Goal: Task Accomplishment & Management: Complete application form

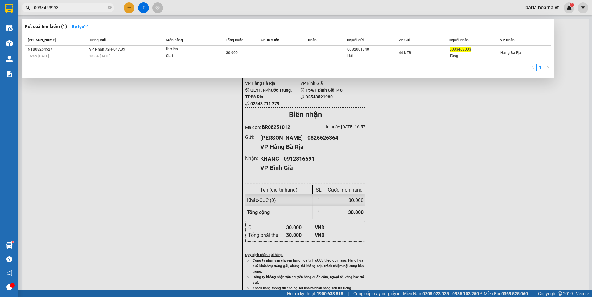
click at [79, 4] on input "0933463993" at bounding box center [70, 7] width 73 height 7
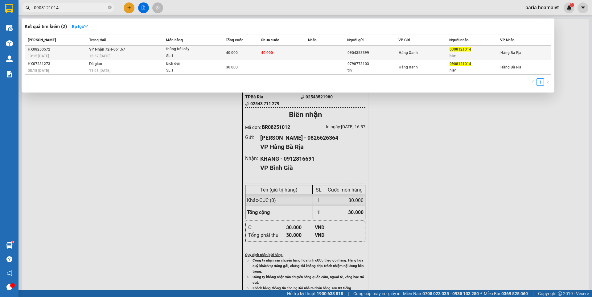
type input "0908121014"
click at [160, 52] on td "[PERSON_NAME] 72H-061.67 15:57 [DATE]" at bounding box center [127, 53] width 79 height 14
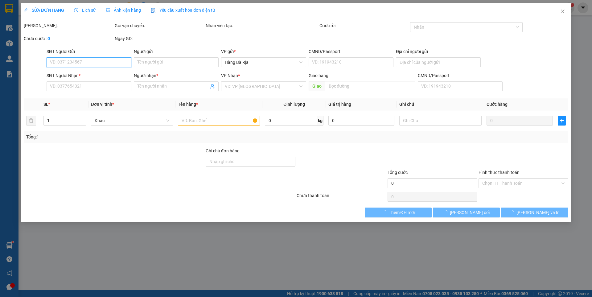
type input "0904353399"
type input "079097007090"
type input "0908121014"
type input "hien"
type input "40.000"
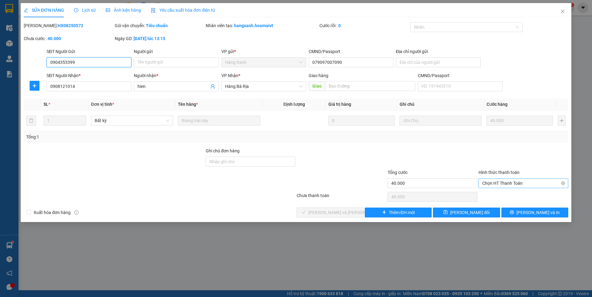
click at [515, 183] on span "Chọn HT Thanh Toán" at bounding box center [523, 183] width 82 height 9
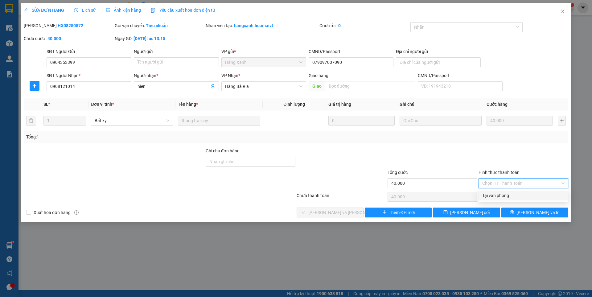
drag, startPoint x: 499, startPoint y: 192, endPoint x: 370, endPoint y: 221, distance: 131.7
click at [493, 195] on div "Tại văn phòng" at bounding box center [523, 195] width 82 height 7
type input "0"
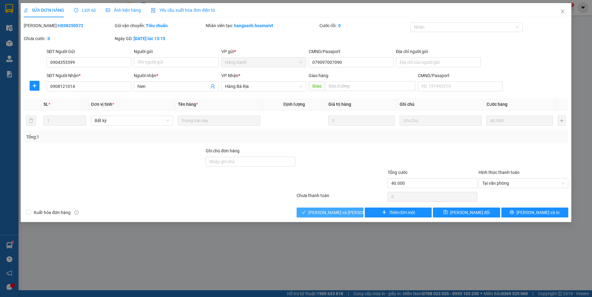
click at [347, 215] on span "[PERSON_NAME] và [PERSON_NAME] hàng" at bounding box center [349, 212] width 83 height 7
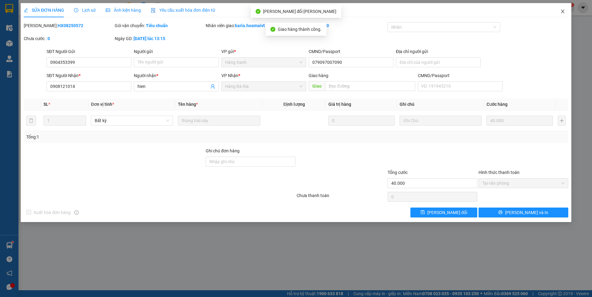
click at [563, 12] on icon "close" at bounding box center [562, 12] width 3 height 4
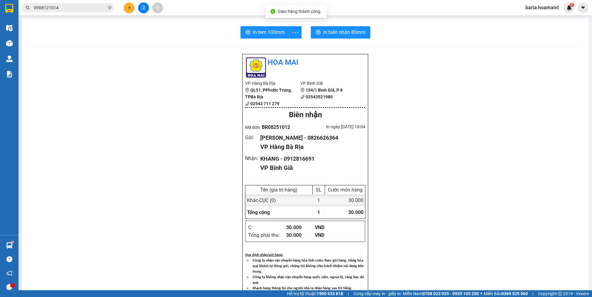
click at [84, 9] on input "0908121014" at bounding box center [70, 7] width 73 height 7
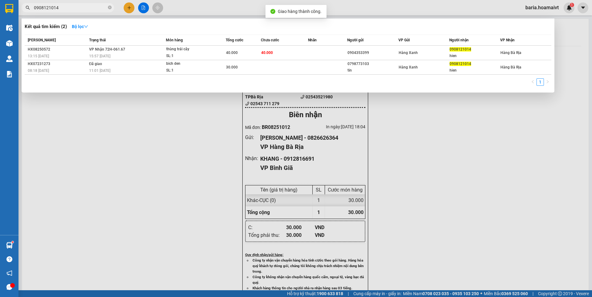
click at [84, 9] on input "0908121014" at bounding box center [70, 7] width 73 height 7
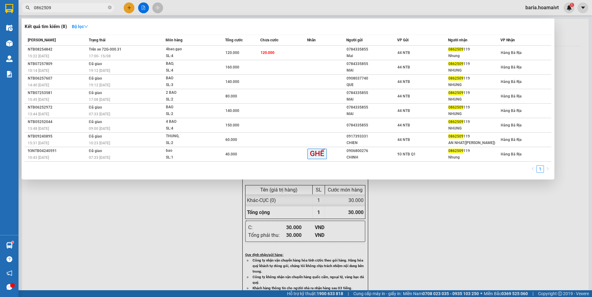
click at [75, 10] on input "0862509" at bounding box center [70, 7] width 73 height 7
drag, startPoint x: 75, startPoint y: 10, endPoint x: 78, endPoint y: 9, distance: 3.2
click at [75, 9] on input "0862509" at bounding box center [70, 7] width 73 height 7
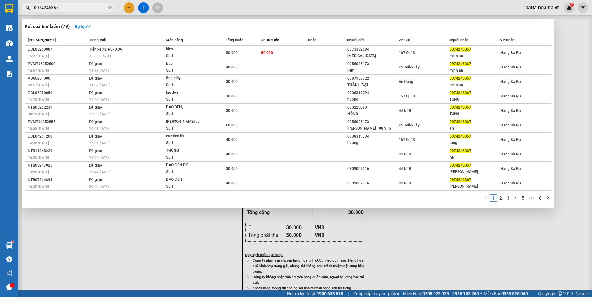
click at [81, 6] on input "0974246367" at bounding box center [70, 7] width 73 height 7
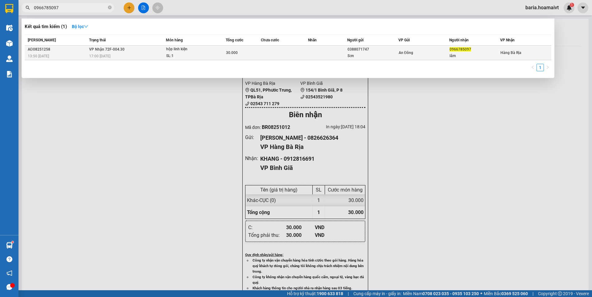
type input "0966785097"
click at [210, 54] on div "SL: 1" at bounding box center [189, 56] width 46 height 7
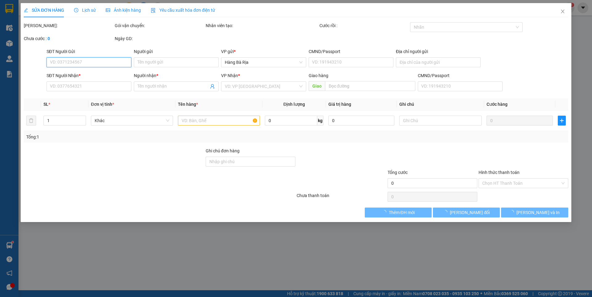
type input "0388071747"
type input "Sơn"
type input "0966785097"
type input "lâm"
type input "30.000"
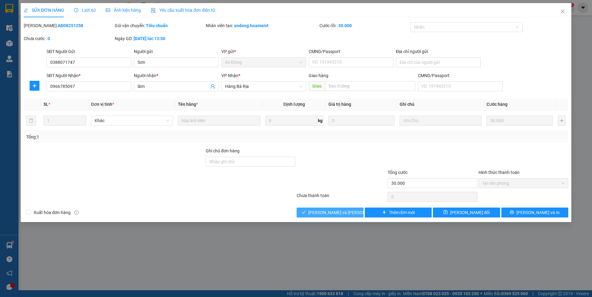
click at [341, 213] on span "[PERSON_NAME] và [PERSON_NAME] hàng" at bounding box center [349, 212] width 83 height 7
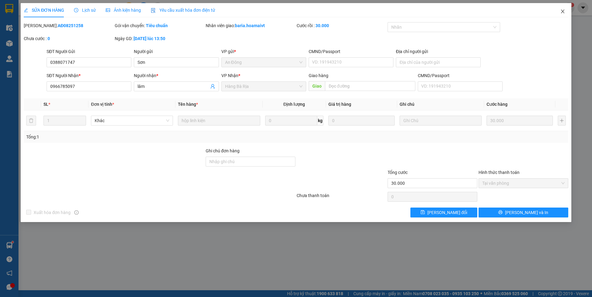
click at [565, 14] on icon "close" at bounding box center [562, 11] width 5 height 5
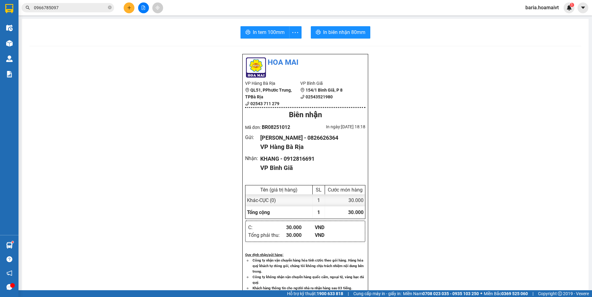
click at [93, 7] on input "0966785097" at bounding box center [70, 7] width 73 height 7
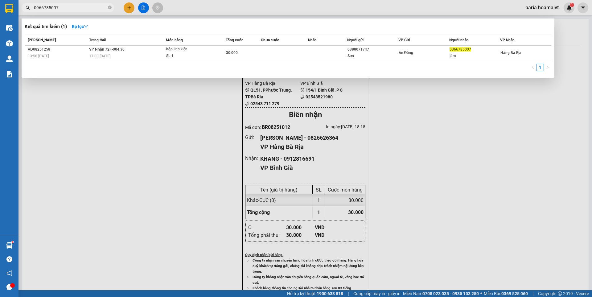
click at [93, 7] on input "0966785097" at bounding box center [70, 7] width 73 height 7
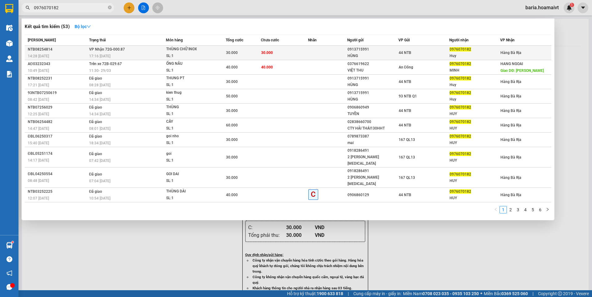
type input "0976070182"
click at [466, 50] on span "0976070182" at bounding box center [461, 49] width 22 height 4
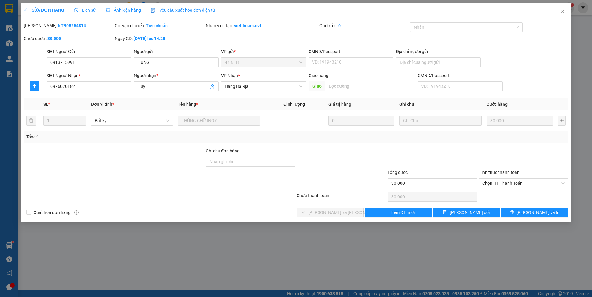
type input "0913715991"
type input "HÙNG"
type input "0976070182"
type input "Huy"
type input "30.000"
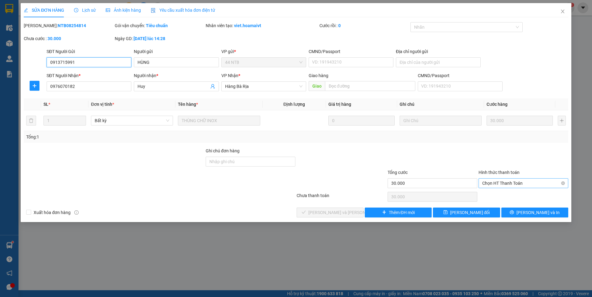
click at [513, 184] on span "Chọn HT Thanh Toán" at bounding box center [523, 183] width 82 height 9
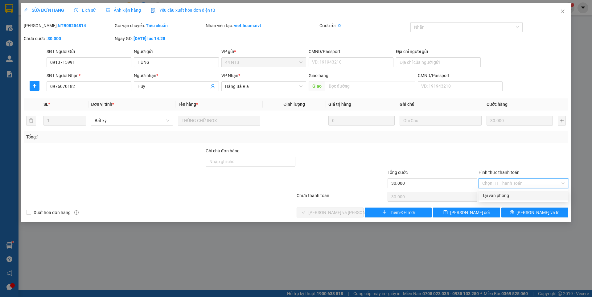
drag, startPoint x: 501, startPoint y: 195, endPoint x: 343, endPoint y: 204, distance: 157.6
click at [499, 195] on div "Tại văn phòng" at bounding box center [523, 195] width 82 height 7
type input "0"
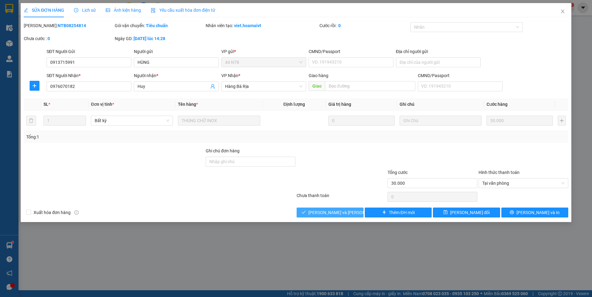
click at [336, 211] on span "[PERSON_NAME] và [PERSON_NAME] hàng" at bounding box center [349, 212] width 83 height 7
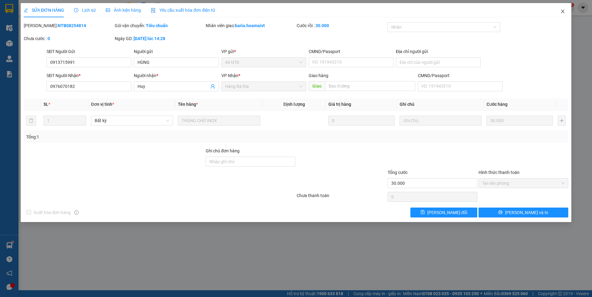
click at [561, 10] on icon "close" at bounding box center [562, 11] width 5 height 5
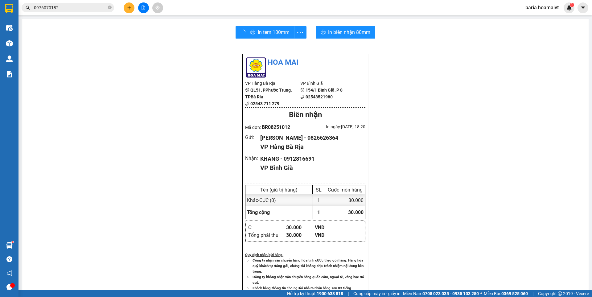
click at [91, 10] on input "0976070182" at bounding box center [70, 7] width 73 height 7
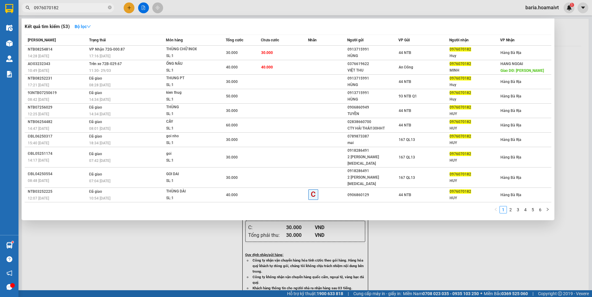
click at [91, 10] on input "0976070182" at bounding box center [70, 7] width 73 height 7
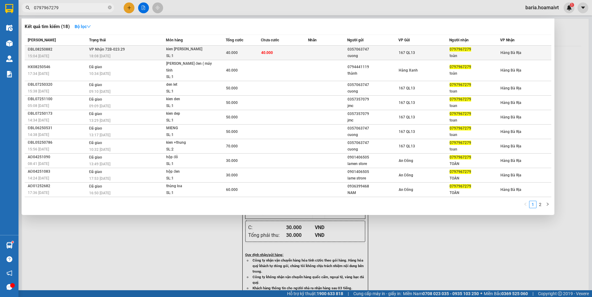
type input "0797967279"
click at [286, 51] on td "40.000" at bounding box center [284, 53] width 47 height 14
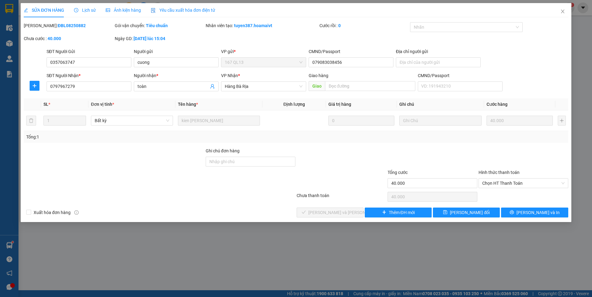
type input "0357063747"
type input "cuong"
type input "079083038456"
type input "0797967279"
type input "toàn"
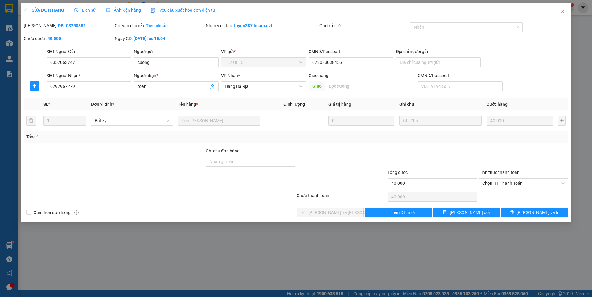
type input "40.000"
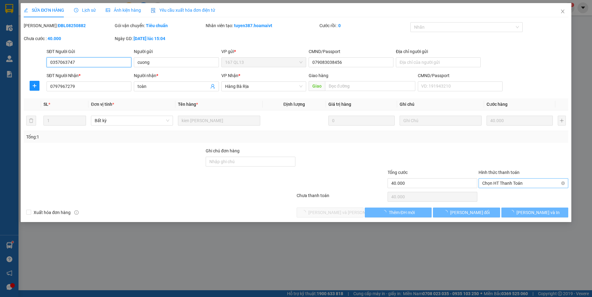
click at [510, 184] on span "Chọn HT Thanh Toán" at bounding box center [523, 183] width 82 height 9
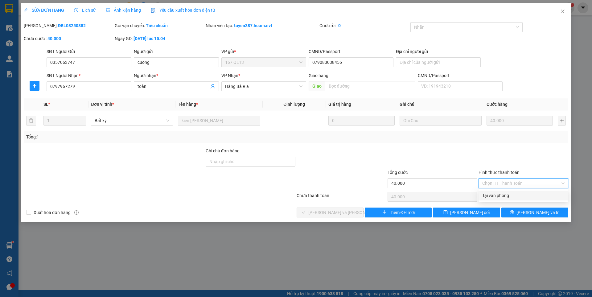
click at [500, 195] on div "Tại văn phòng" at bounding box center [523, 195] width 82 height 7
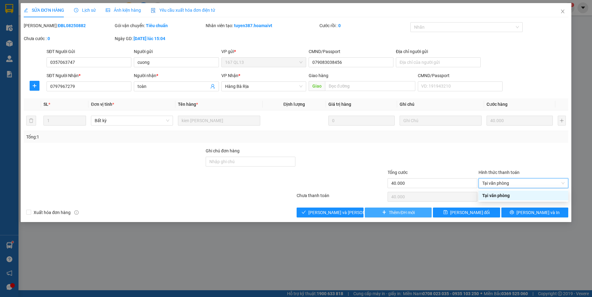
type input "0"
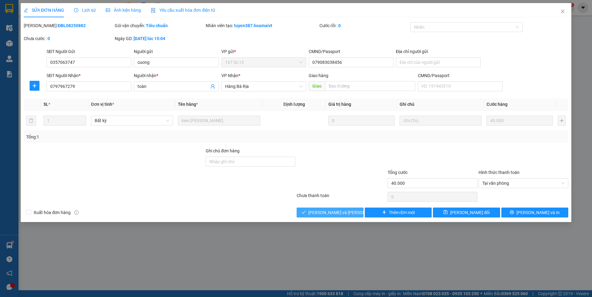
click at [343, 208] on button "[PERSON_NAME] và [PERSON_NAME] hàng" at bounding box center [330, 213] width 67 height 10
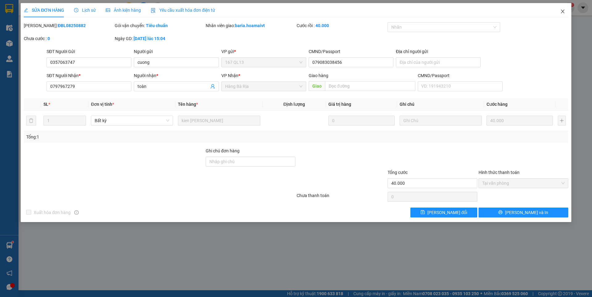
drag, startPoint x: 561, startPoint y: 12, endPoint x: 566, endPoint y: 27, distance: 15.3
click at [561, 12] on icon "close" at bounding box center [562, 11] width 5 height 5
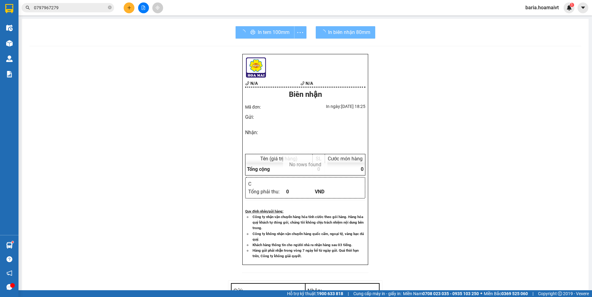
click at [85, 11] on input "0797967279" at bounding box center [70, 7] width 73 height 7
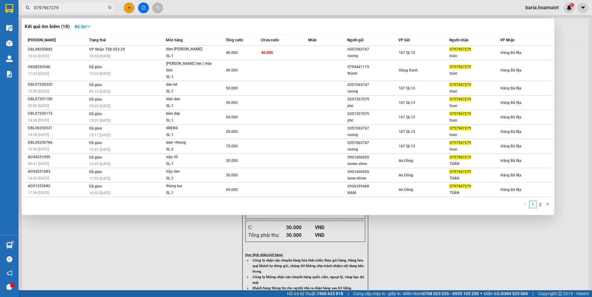
click at [85, 11] on input "0797967279" at bounding box center [70, 7] width 73 height 7
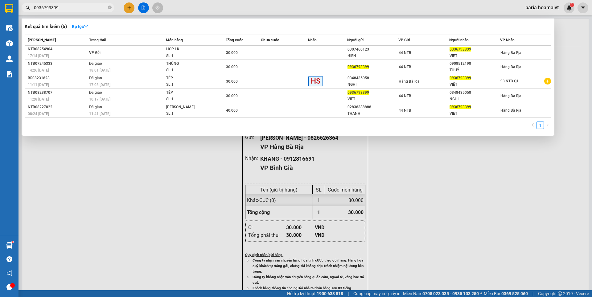
click at [79, 7] on input "0936793399" at bounding box center [70, 7] width 73 height 7
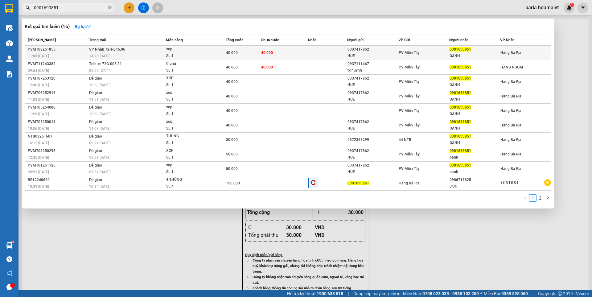
type input "0901699851"
click at [471, 55] on div "OANH" at bounding box center [475, 56] width 50 height 6
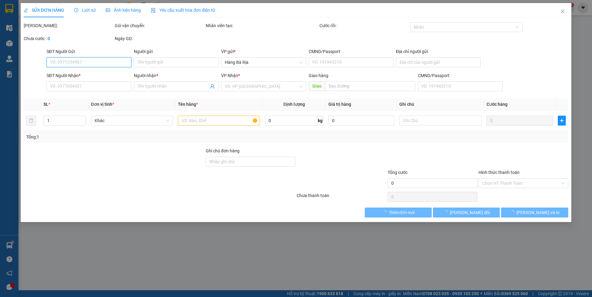
type input "0937417862"
type input "HUE"
type input "089199006736"
type input "long an"
type input "0901699851"
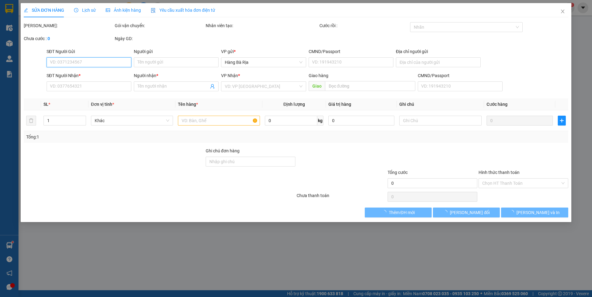
type input "OANH"
type input "40.000"
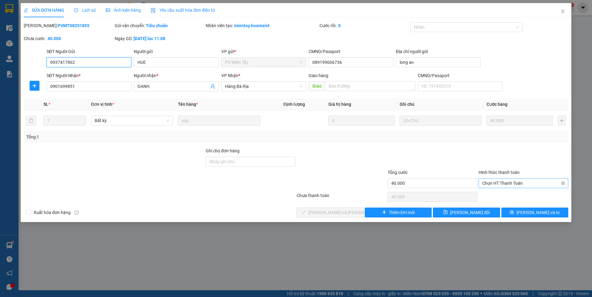
click at [504, 183] on span "Chọn HT Thanh Toán" at bounding box center [523, 183] width 82 height 9
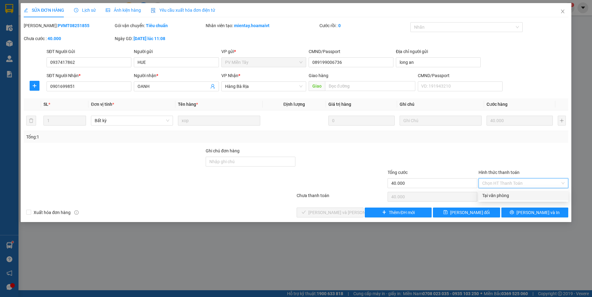
click at [504, 192] on div "Tại văn phòng" at bounding box center [523, 195] width 82 height 7
type input "0"
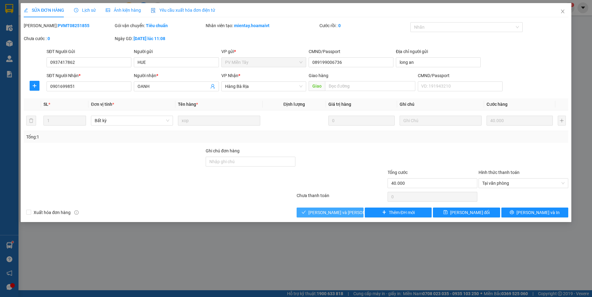
click at [332, 213] on span "[PERSON_NAME] và [PERSON_NAME] hàng" at bounding box center [349, 212] width 83 height 7
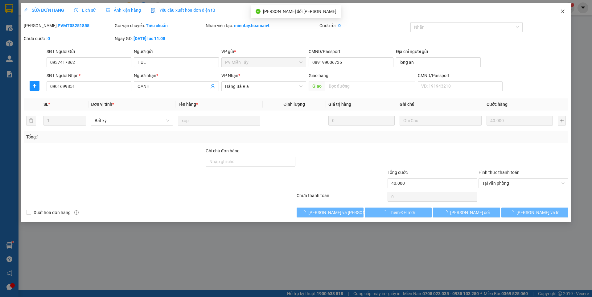
click at [564, 13] on icon "close" at bounding box center [562, 11] width 5 height 5
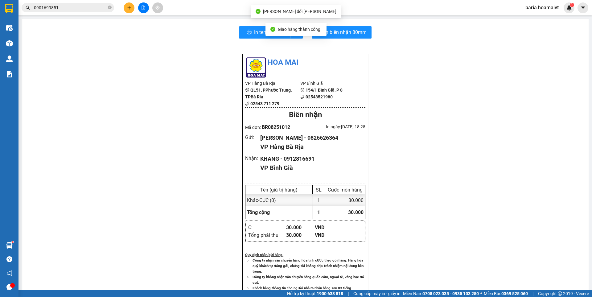
click at [83, 8] on input "0901699851" at bounding box center [70, 7] width 73 height 7
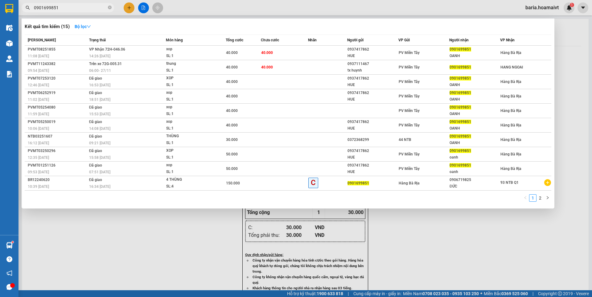
click at [84, 5] on input "0901699851" at bounding box center [70, 7] width 73 height 7
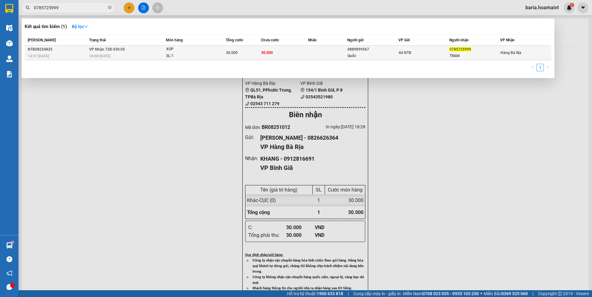
type input "0785725999"
click at [467, 52] on div "0785725999" at bounding box center [475, 49] width 50 height 6
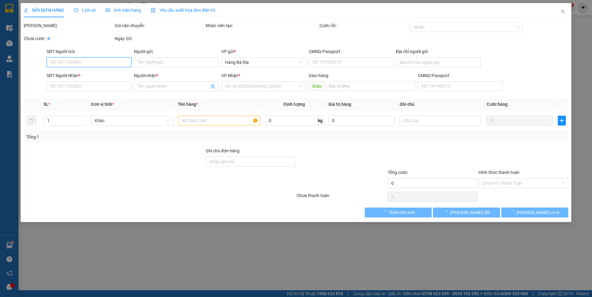
type input "0889899567"
type input "Quốc"
type input "079092003707"
type input "0785725999"
type input "TRAM"
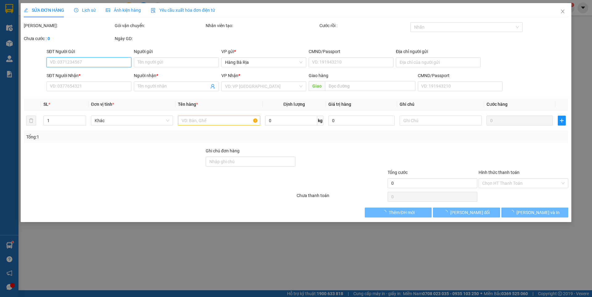
type input "30.000"
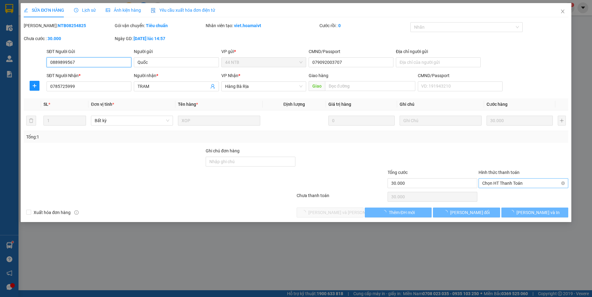
click at [505, 181] on span "Chọn HT Thanh Toán" at bounding box center [523, 183] width 82 height 9
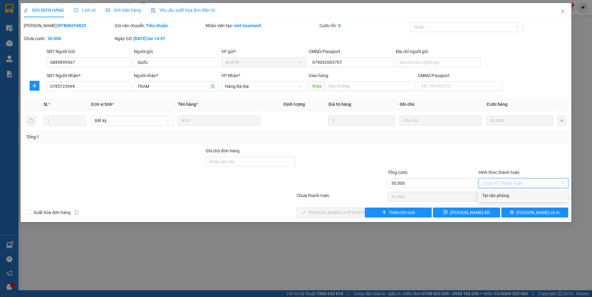
click at [503, 196] on div "Tại văn phòng" at bounding box center [523, 195] width 82 height 7
type input "0"
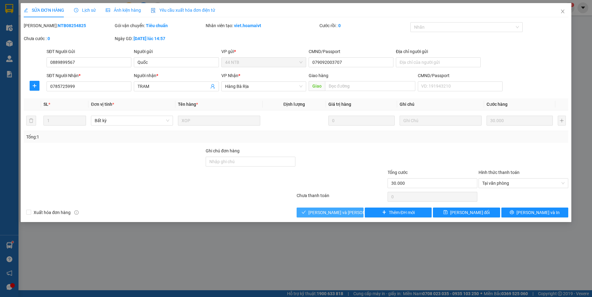
click at [349, 212] on span "[PERSON_NAME] và [PERSON_NAME] hàng" at bounding box center [349, 212] width 83 height 7
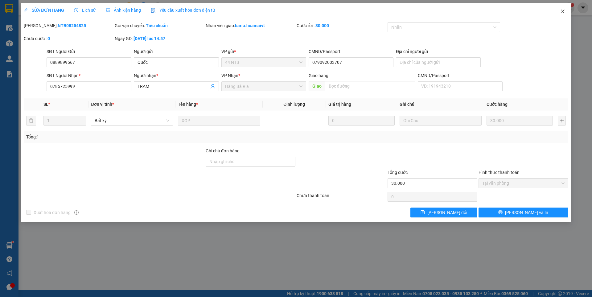
click at [566, 13] on span "Close" at bounding box center [562, 11] width 17 height 17
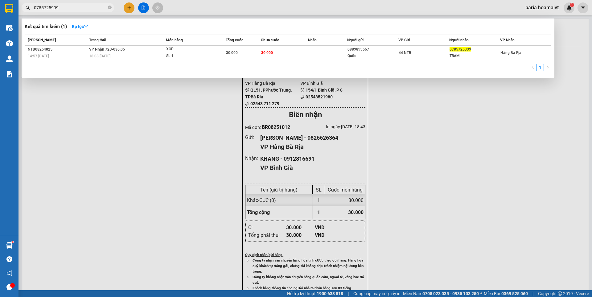
click at [79, 9] on input "0785725999" at bounding box center [70, 7] width 73 height 7
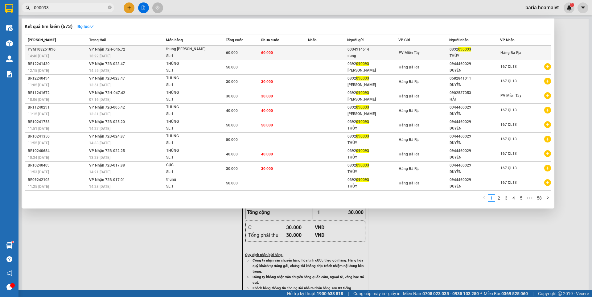
type input "090093"
click at [464, 53] on div "THỦY" at bounding box center [475, 56] width 50 height 6
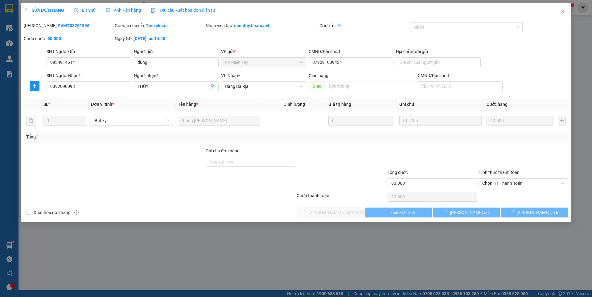
type input "0934914614"
type input "dung"
type input "079091009434"
type input "0392090093"
type input "THỦY"
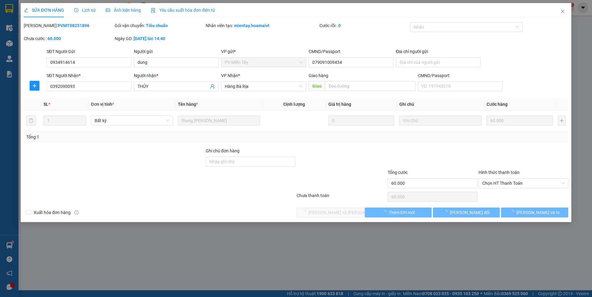
type input "60.000"
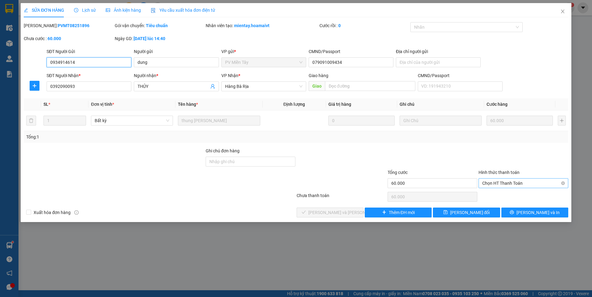
click at [515, 182] on span "Chọn HT Thanh Toán" at bounding box center [523, 183] width 82 height 9
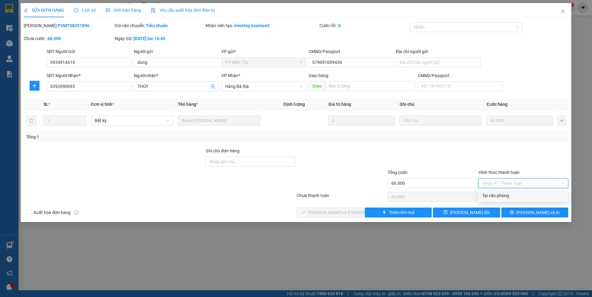
click at [502, 194] on div "Tại văn phòng" at bounding box center [523, 195] width 82 height 7
type input "0"
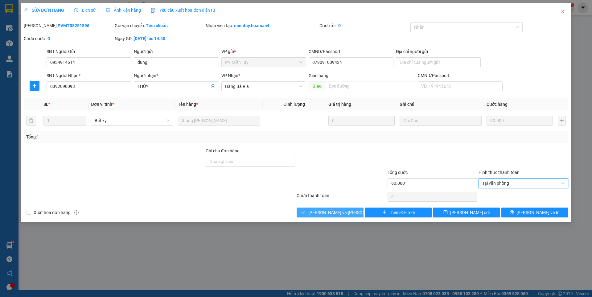
click at [348, 213] on span "[PERSON_NAME] và [PERSON_NAME] hàng" at bounding box center [349, 212] width 83 height 7
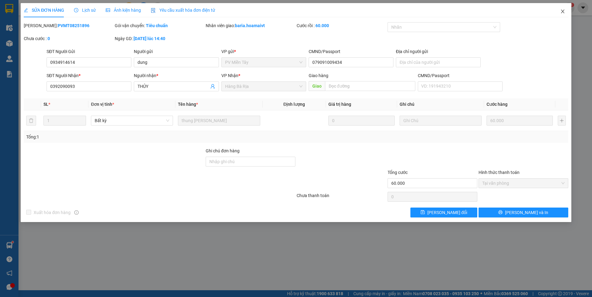
click at [563, 13] on icon "close" at bounding box center [562, 11] width 5 height 5
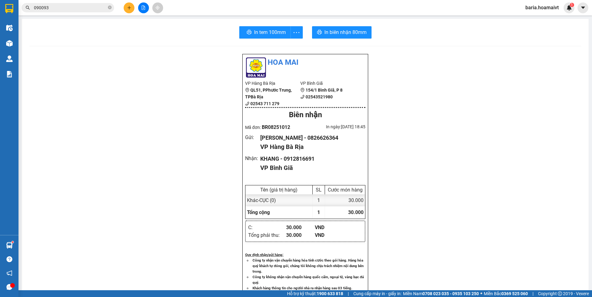
click at [84, 9] on input "090093" at bounding box center [70, 7] width 73 height 7
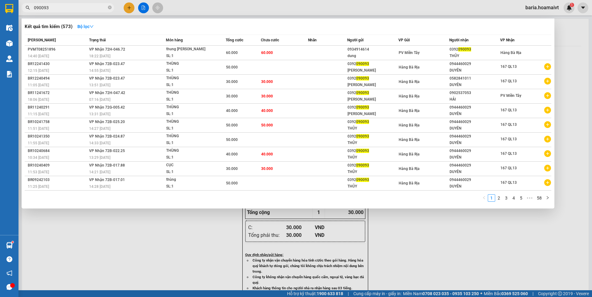
click at [84, 9] on input "090093" at bounding box center [70, 7] width 73 height 7
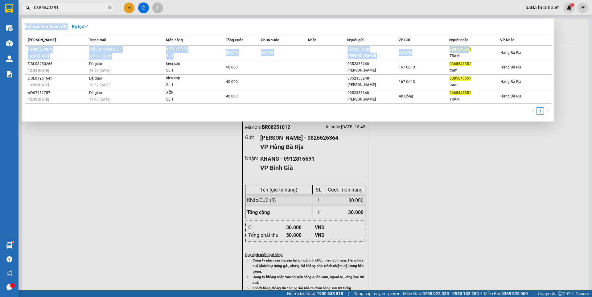
drag, startPoint x: 469, startPoint y: 52, endPoint x: 503, endPoint y: 169, distance: 121.5
click at [0, 8] on div "Kết quả [PERSON_NAME] ( 4 ) Bộ lọc Mã ĐH Trạng thái Món hàng Tổng [PERSON_NAME]…" at bounding box center [0, 8] width 0 height 0
click at [468, 209] on div at bounding box center [296, 148] width 592 height 297
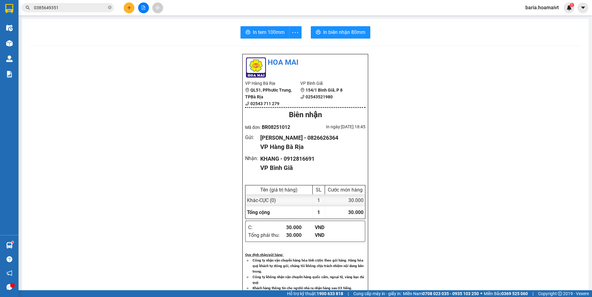
click at [82, 10] on input "0385649351" at bounding box center [70, 7] width 73 height 7
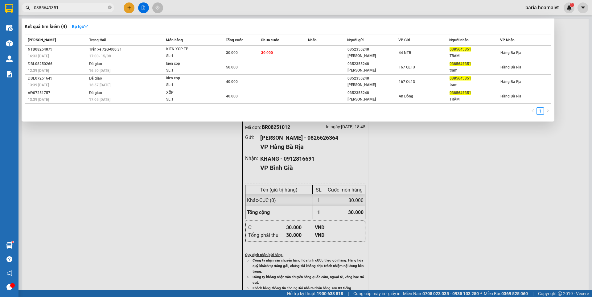
click at [82, 10] on input "0385649351" at bounding box center [70, 7] width 73 height 7
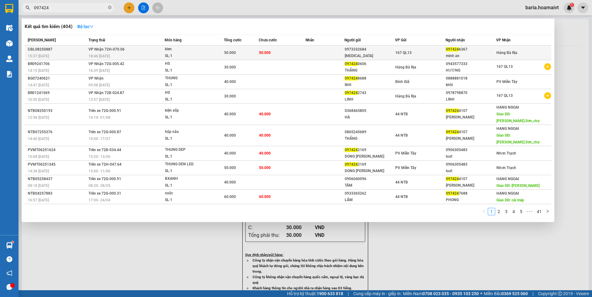
type input "097424"
click at [288, 53] on td "50.000" at bounding box center [282, 53] width 47 height 14
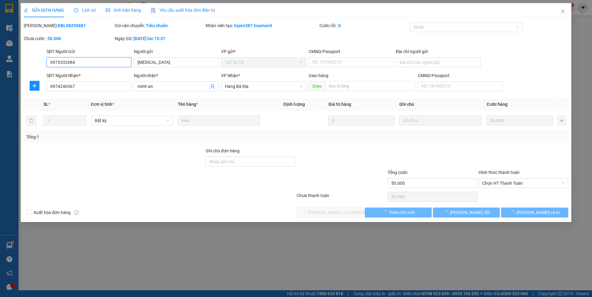
type input "0973332684"
type input "[MEDICAL_DATA]"
type input "0974246367"
type input "minh an"
type input "50.000"
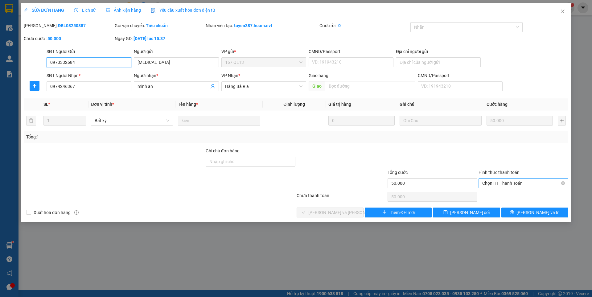
click at [528, 181] on span "Chọn HT Thanh Toán" at bounding box center [523, 183] width 82 height 9
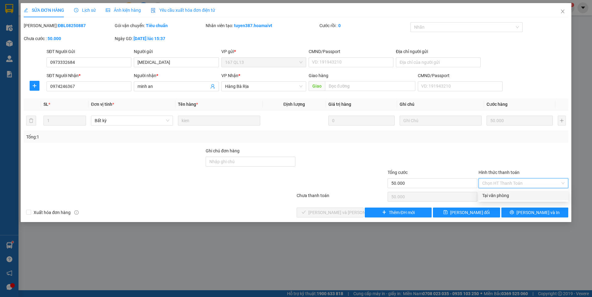
click at [504, 195] on div "Tại văn phòng" at bounding box center [523, 195] width 82 height 7
type input "0"
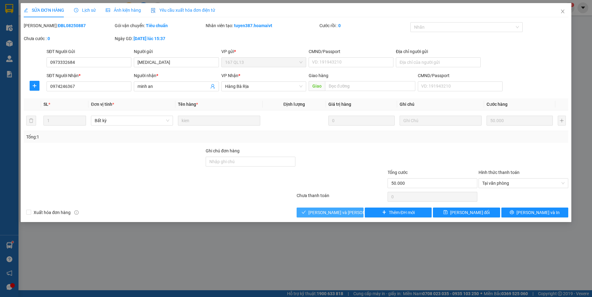
click at [353, 211] on button "[PERSON_NAME] và [PERSON_NAME] hàng" at bounding box center [330, 213] width 67 height 10
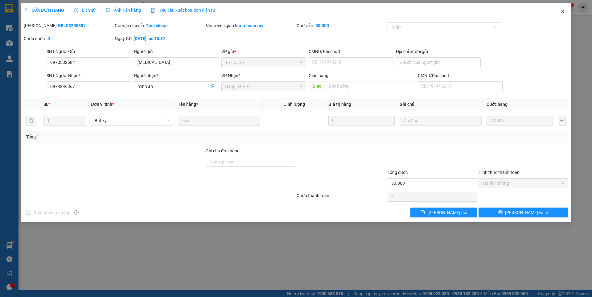
click at [562, 12] on icon "close" at bounding box center [562, 11] width 5 height 5
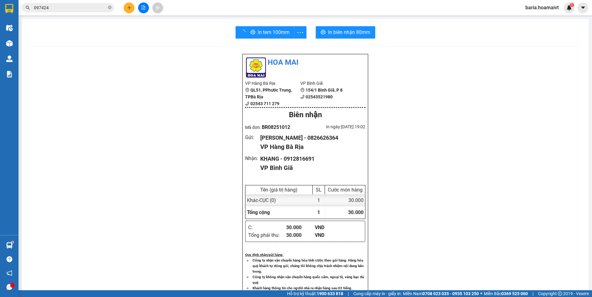
click at [78, 6] on input "097424" at bounding box center [70, 7] width 73 height 7
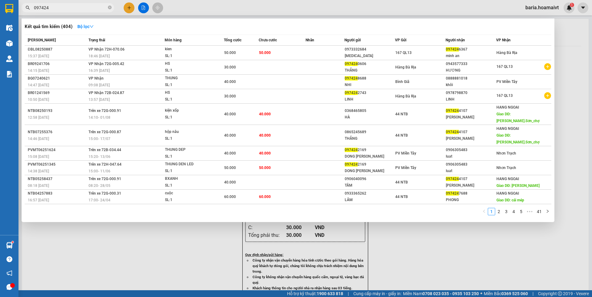
click at [78, 6] on input "097424" at bounding box center [70, 7] width 73 height 7
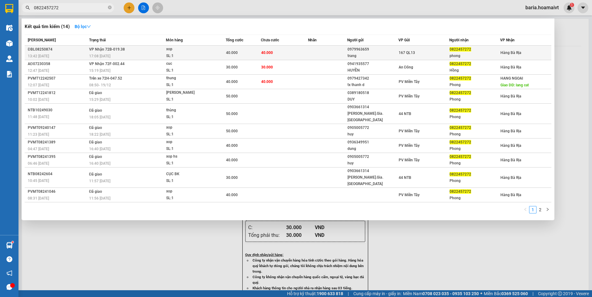
type input "0822457272"
click at [479, 55] on div "phong" at bounding box center [475, 56] width 50 height 6
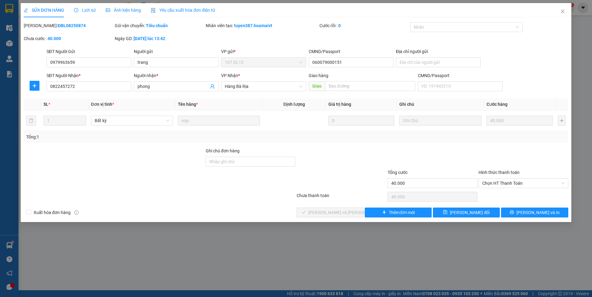
type input "0979963659"
type input "trang"
type input "060079000151"
type input "0822457272"
type input "phong"
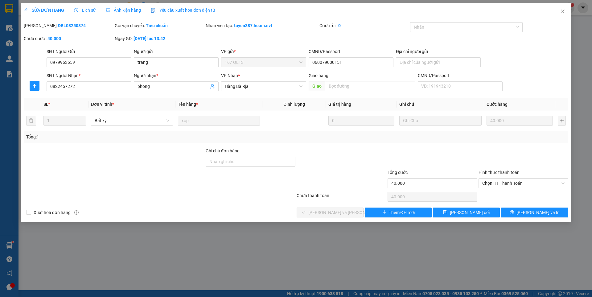
type input "40.000"
click at [503, 182] on span "Chọn HT Thanh Toán" at bounding box center [523, 183] width 82 height 9
drag, startPoint x: 495, startPoint y: 194, endPoint x: 356, endPoint y: 214, distance: 140.5
click at [493, 196] on div "Tại văn phòng" at bounding box center [523, 195] width 82 height 7
type input "0"
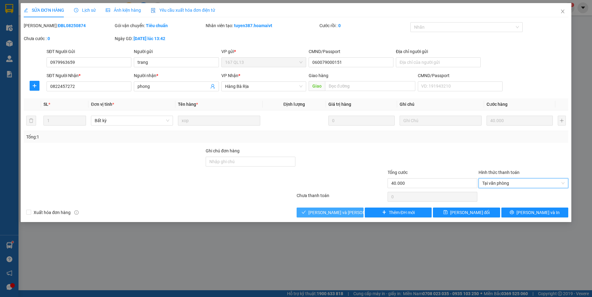
click at [344, 211] on span "[PERSON_NAME] và [PERSON_NAME] hàng" at bounding box center [349, 212] width 83 height 7
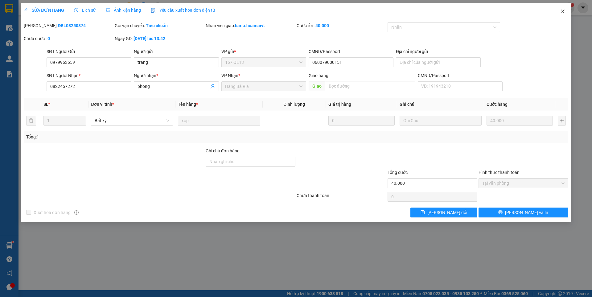
drag, startPoint x: 564, startPoint y: 12, endPoint x: 162, endPoint y: 0, distance: 402.0
click at [564, 11] on icon "close" at bounding box center [562, 11] width 5 height 5
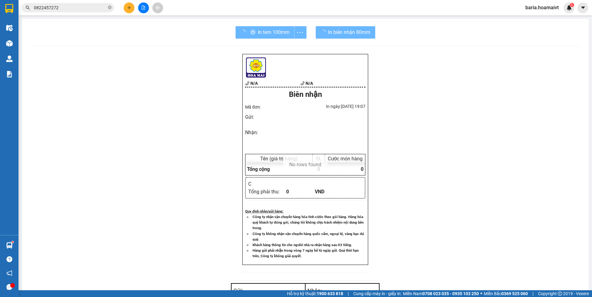
click at [69, 6] on input "0822457272" at bounding box center [70, 7] width 73 height 7
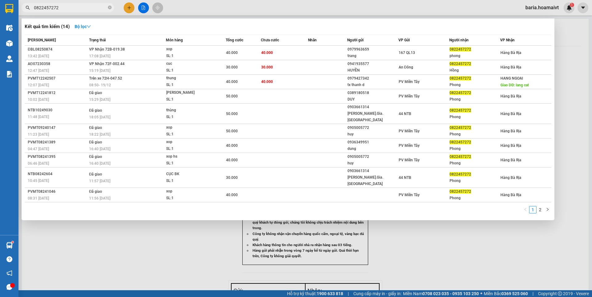
click at [69, 6] on input "0822457272" at bounding box center [70, 7] width 73 height 7
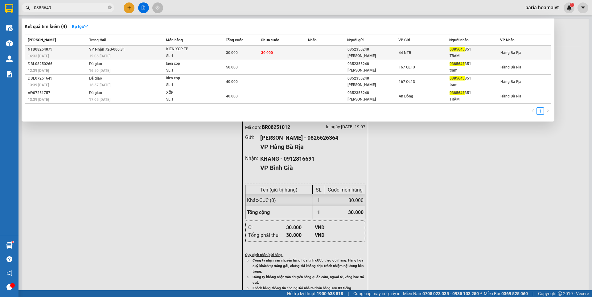
type input "0385649"
click at [462, 48] on span "0385649" at bounding box center [457, 49] width 15 height 4
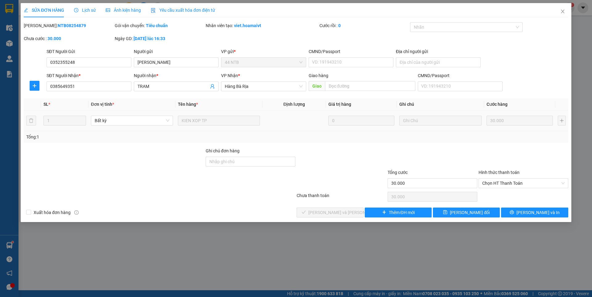
type input "0352355248"
type input "[PERSON_NAME]"
type input "0385649351"
type input "TRAM"
type input "30.000"
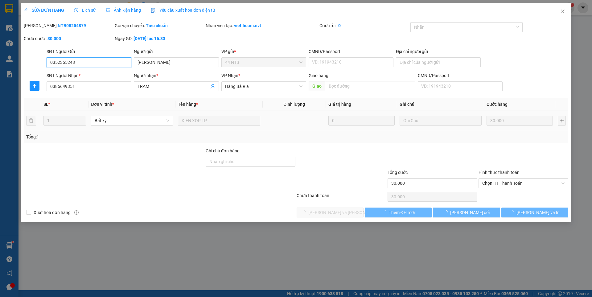
click at [523, 182] on span "Chọn HT Thanh Toán" at bounding box center [523, 183] width 82 height 9
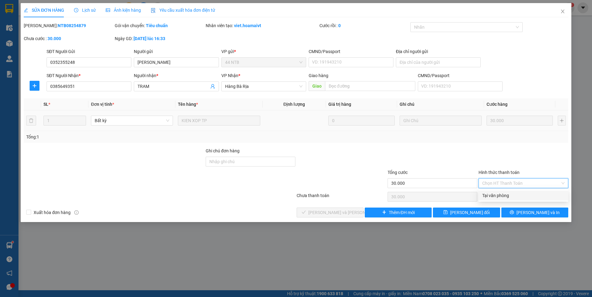
click at [511, 194] on div "Tại văn phòng" at bounding box center [523, 195] width 82 height 7
type input "0"
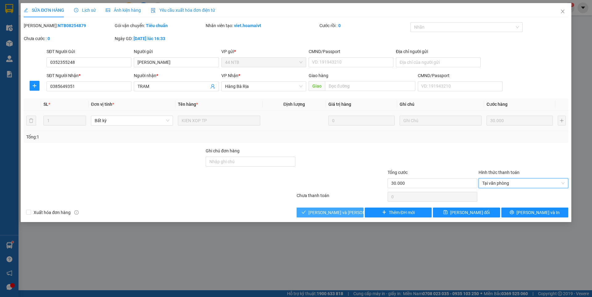
click at [341, 212] on span "[PERSON_NAME] và [PERSON_NAME] hàng" at bounding box center [349, 212] width 83 height 7
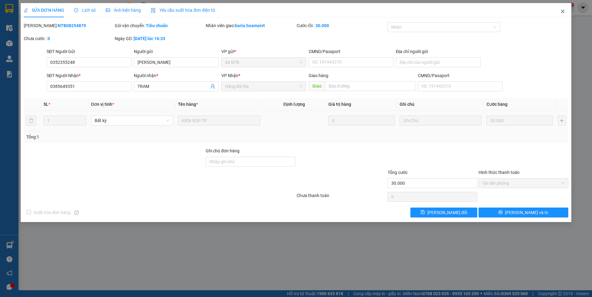
click at [562, 10] on icon "close" at bounding box center [562, 11] width 5 height 5
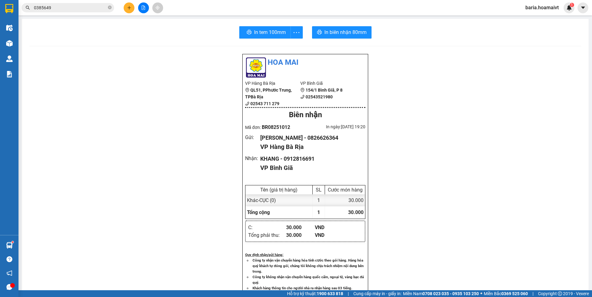
click at [73, 9] on input "0385649" at bounding box center [70, 7] width 73 height 7
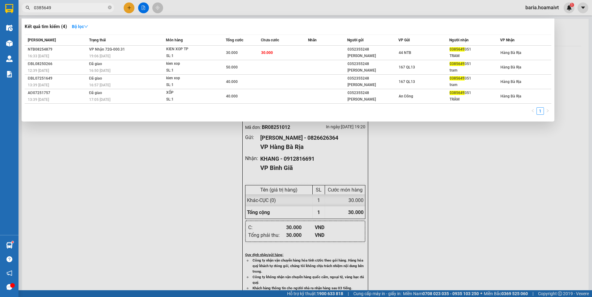
click at [73, 9] on input "0385649" at bounding box center [70, 7] width 73 height 7
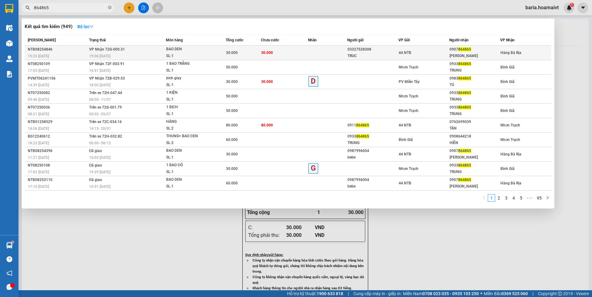
type input "864865"
click at [467, 57] on div "[PERSON_NAME]" at bounding box center [475, 56] width 50 height 6
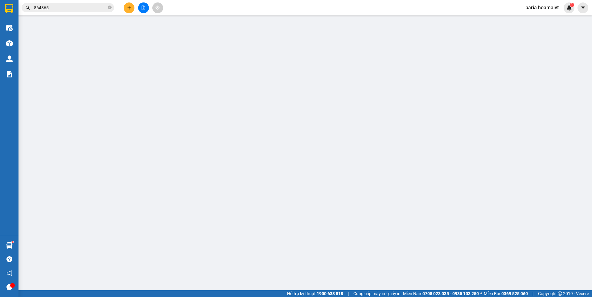
type input "03327528308"
type input "TRUC"
type input "0907864865"
type input "[PERSON_NAME]"
type input "30.000"
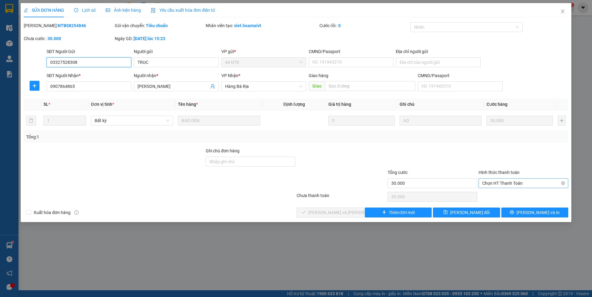
click at [503, 182] on span "Chọn HT Thanh Toán" at bounding box center [523, 183] width 82 height 9
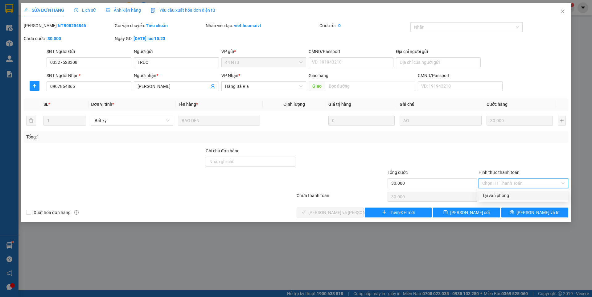
click at [495, 195] on div "Tại văn phòng" at bounding box center [523, 195] width 82 height 7
type input "0"
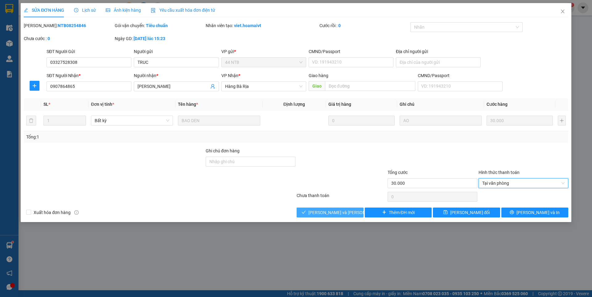
click at [321, 212] on span "[PERSON_NAME] và [PERSON_NAME] hàng" at bounding box center [349, 212] width 83 height 7
click at [561, 10] on icon "close" at bounding box center [562, 11] width 5 height 5
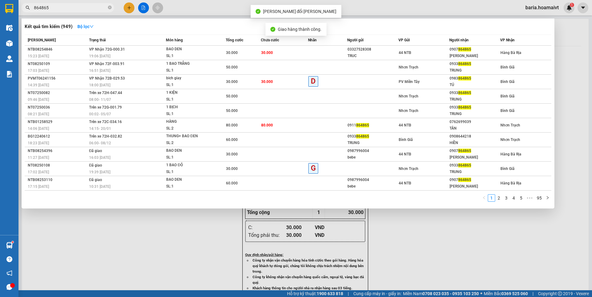
click at [97, 10] on input "864865" at bounding box center [70, 7] width 73 height 7
click at [169, 203] on div "1 2 3 4 5 ••• 95" at bounding box center [288, 199] width 527 height 11
click at [138, 243] on div at bounding box center [296, 148] width 592 height 297
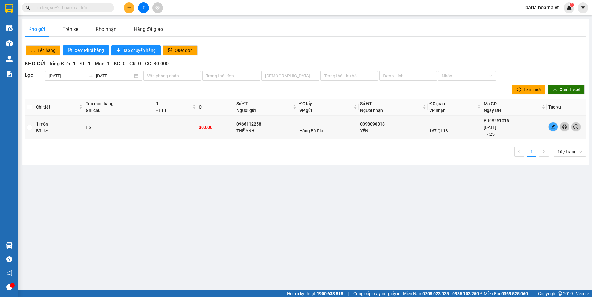
click at [70, 6] on input "text" at bounding box center [70, 7] width 73 height 7
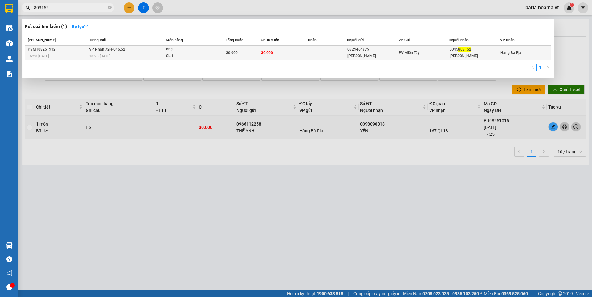
type input "803152"
click at [471, 54] on div "Thanh Nhung" at bounding box center [475, 56] width 50 height 6
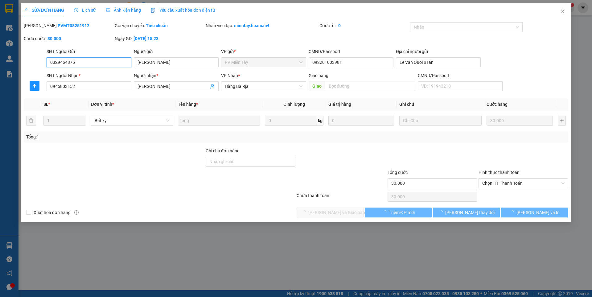
type input "0329464875"
type input "Nguyen Minh Phat"
type input "092201003981"
type input "Le Van Quoi BTan"
type input "0945803152"
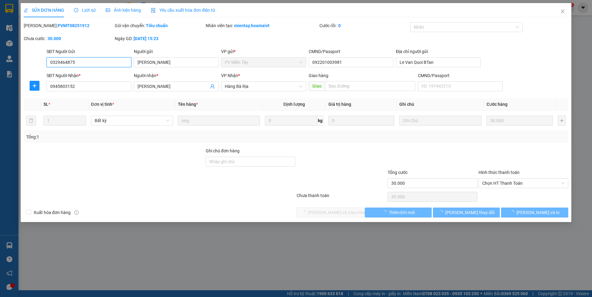
type input "Thanh Nhung"
type input "30.000"
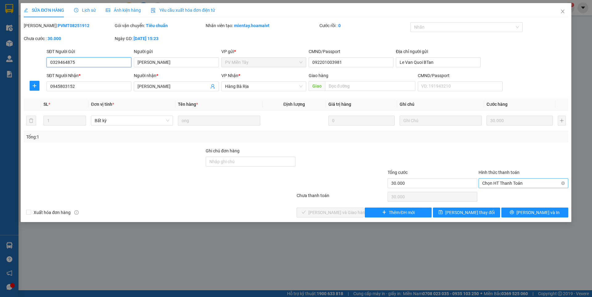
click at [498, 184] on span "Chọn HT Thanh Toán" at bounding box center [523, 183] width 82 height 9
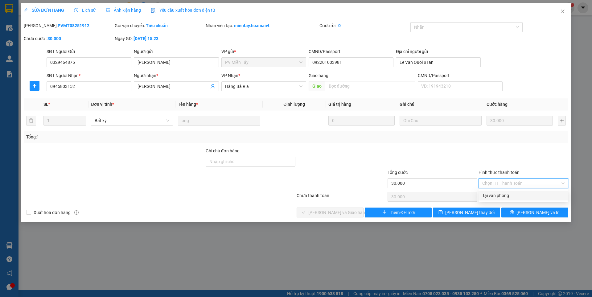
click at [495, 196] on div "Tại văn phòng" at bounding box center [523, 195] width 82 height 7
type input "0"
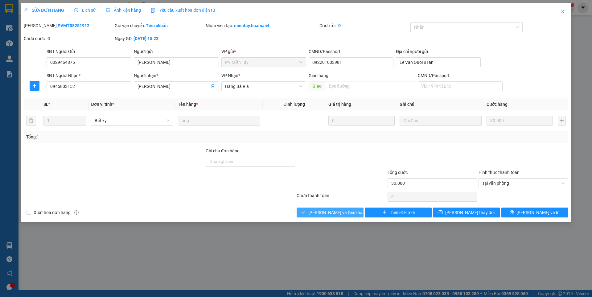
click at [338, 208] on button "[PERSON_NAME] và [PERSON_NAME] hàng" at bounding box center [330, 213] width 67 height 10
